Goal: Transaction & Acquisition: Purchase product/service

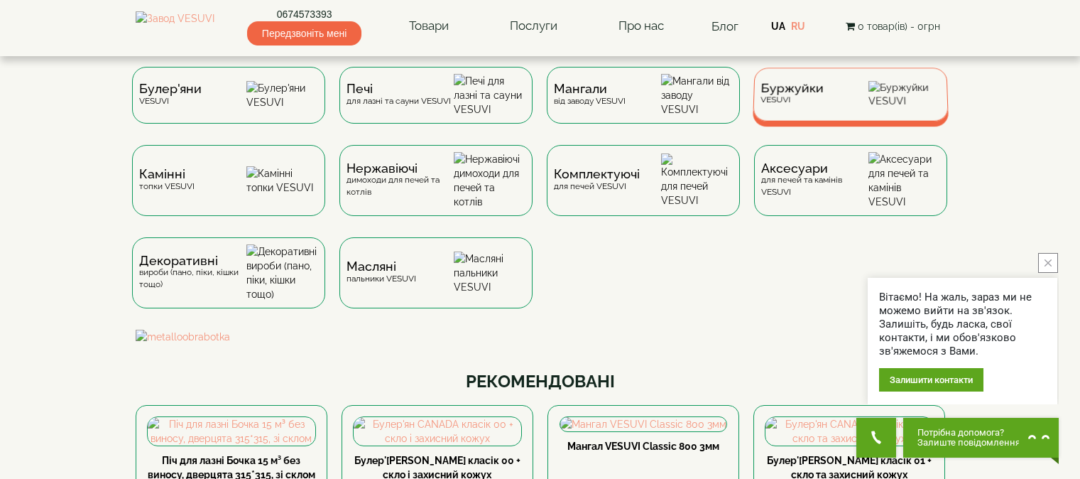
click at [852, 92] on div "Буржуйки VESUVI" at bounding box center [851, 93] width 196 height 53
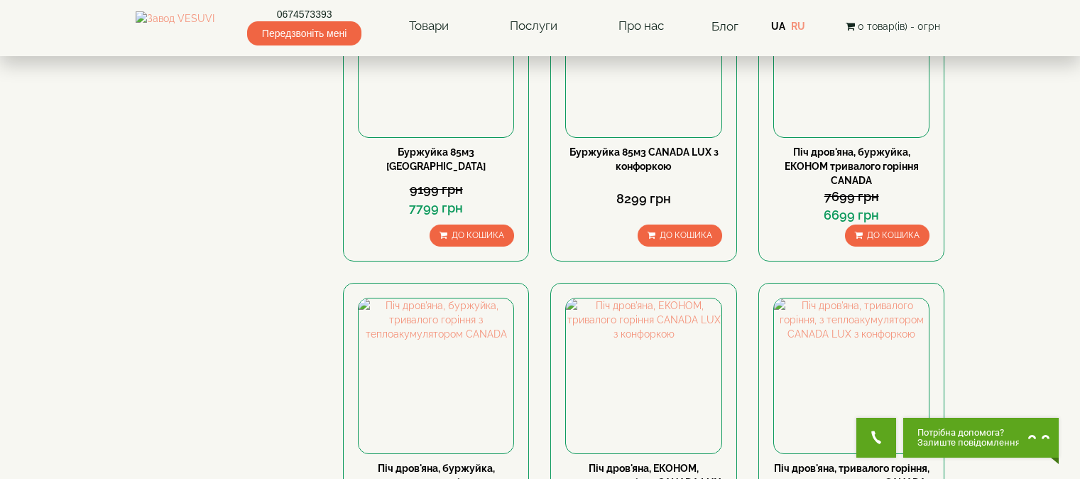
scroll to position [1310, 0]
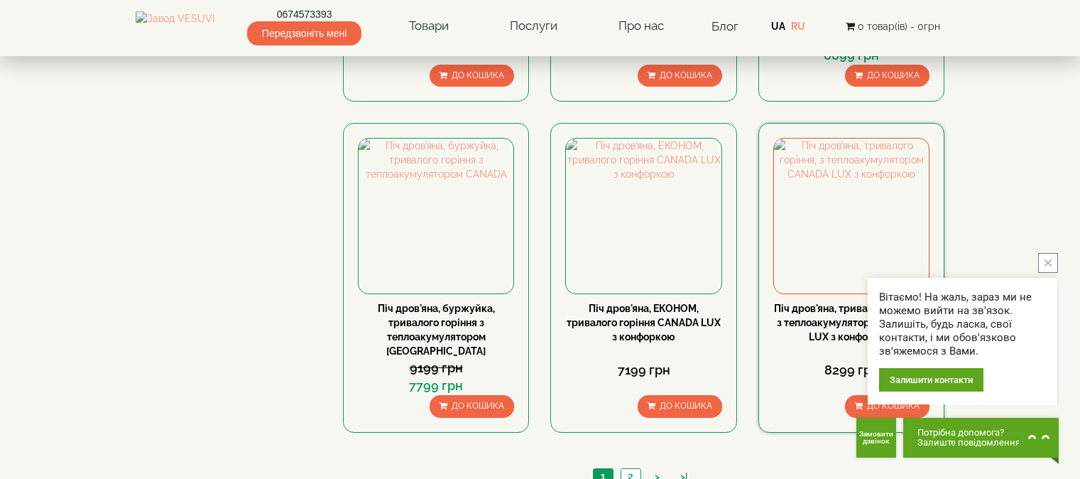
click at [809, 312] on link "Піч дров'яна, тривалого горіння, з теплоакумулятором CANADA LUX з конфоркою" at bounding box center [851, 322] width 155 height 40
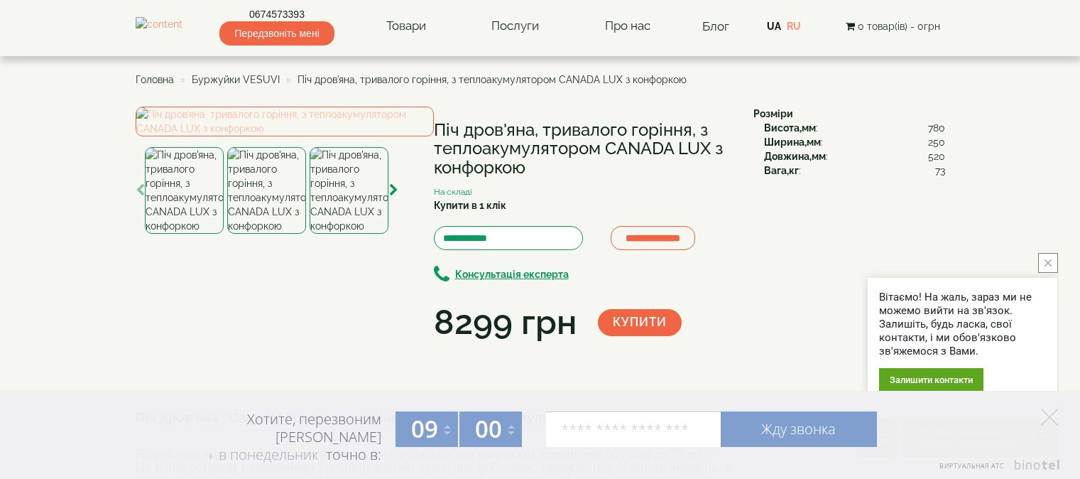
click at [241, 136] on img at bounding box center [285, 122] width 298 height 30
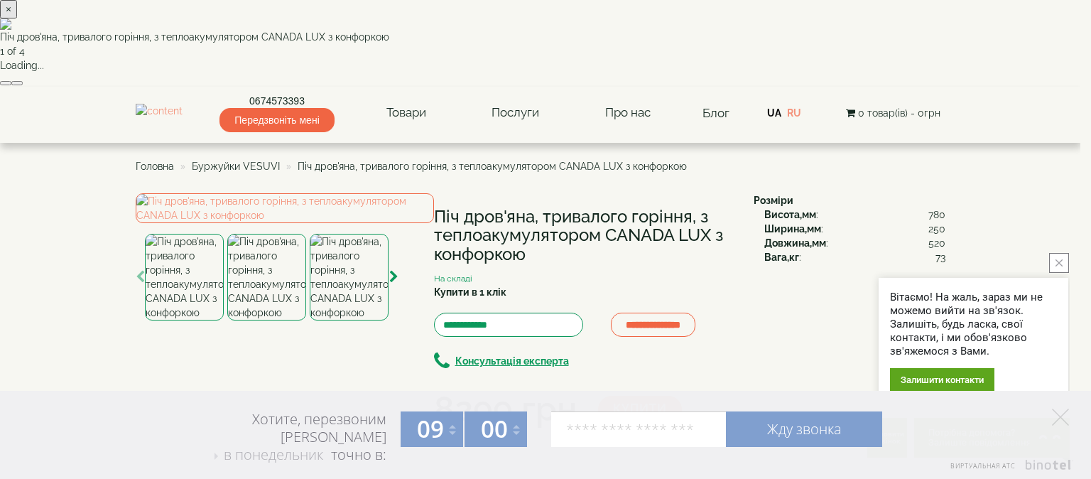
click at [23, 85] on button "button" at bounding box center [16, 83] width 11 height 4
click at [11, 85] on button "button" at bounding box center [5, 83] width 11 height 4
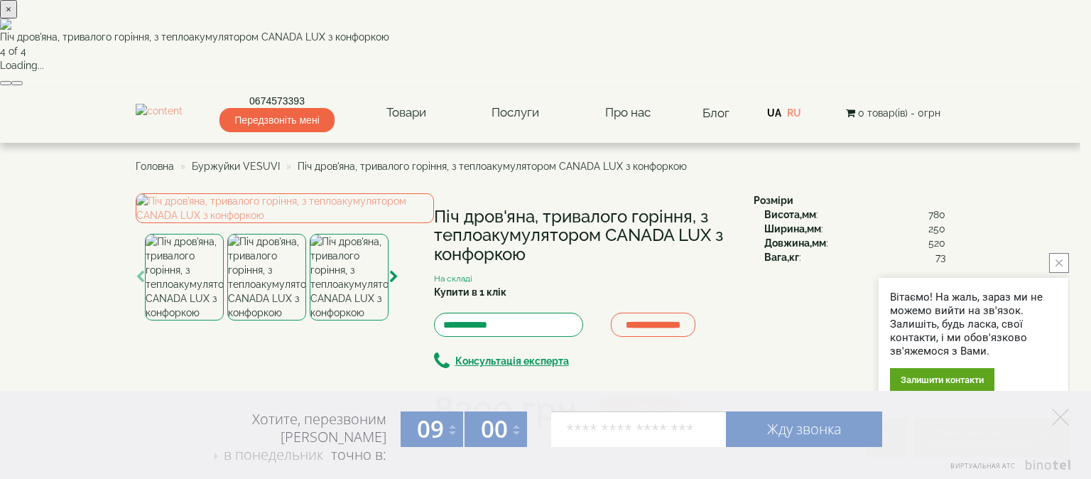
click at [23, 85] on button "button" at bounding box center [16, 83] width 11 height 4
